Goal: Navigation & Orientation: Find specific page/section

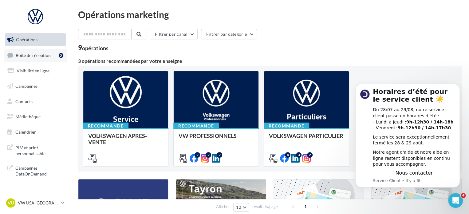
click at [42, 56] on span "Boîte de réception" at bounding box center [33, 54] width 35 height 5
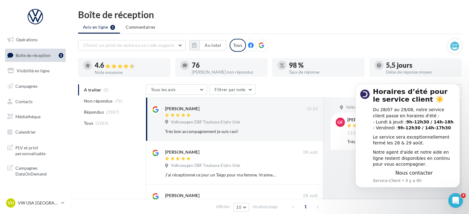
click at [328, 85] on div "Tous les avis Tous les avis Avis avec commentaire Avis sans commentaire Filtrer…" at bounding box center [299, 90] width 306 height 12
click at [173, 136] on div "[PERSON_NAME] 15:53 Volkswagen DBF Toulouse Etats-Unis Très bon accompagnement …" at bounding box center [235, 119] width 178 height 44
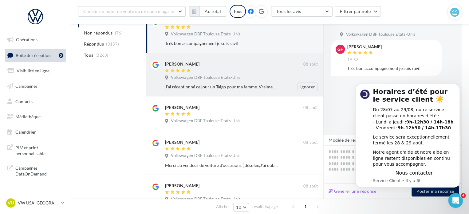
scroll to position [140, 0]
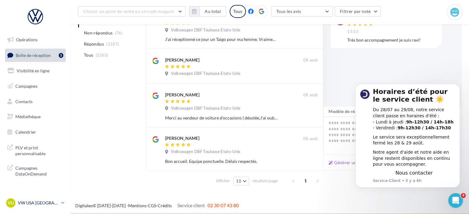
click at [45, 201] on p "VW USA [GEOGRAPHIC_DATA]" at bounding box center [38, 203] width 41 height 6
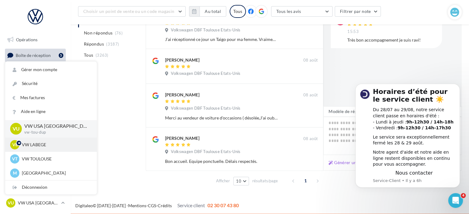
click at [53, 150] on div "VL VW LABEGE vw-lab-dup" at bounding box center [51, 144] width 92 height 14
click at [37, 145] on p "VW LABEGE" at bounding box center [56, 144] width 68 height 6
